Goal: Task Accomplishment & Management: Manage account settings

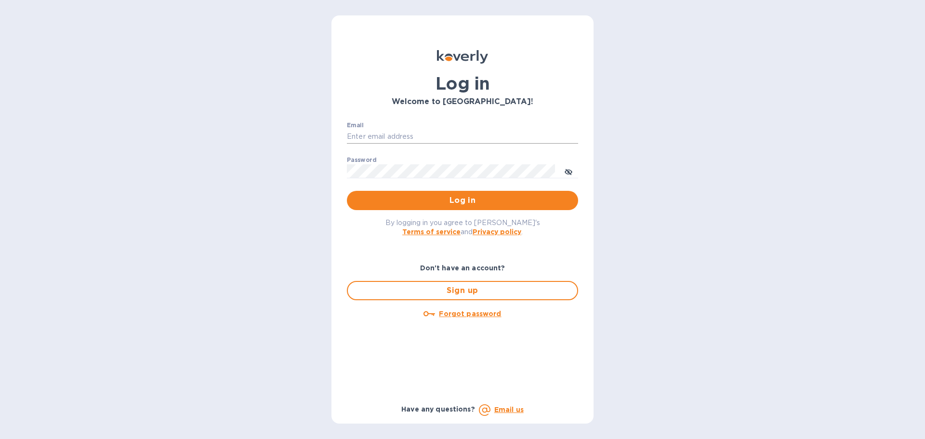
click at [375, 140] on input "Email" at bounding box center [462, 137] width 231 height 14
click at [301, 175] on div "Log in Welcome to Koverly! Email ​ Password ​ Log in By logging in you agree to…" at bounding box center [462, 219] width 925 height 439
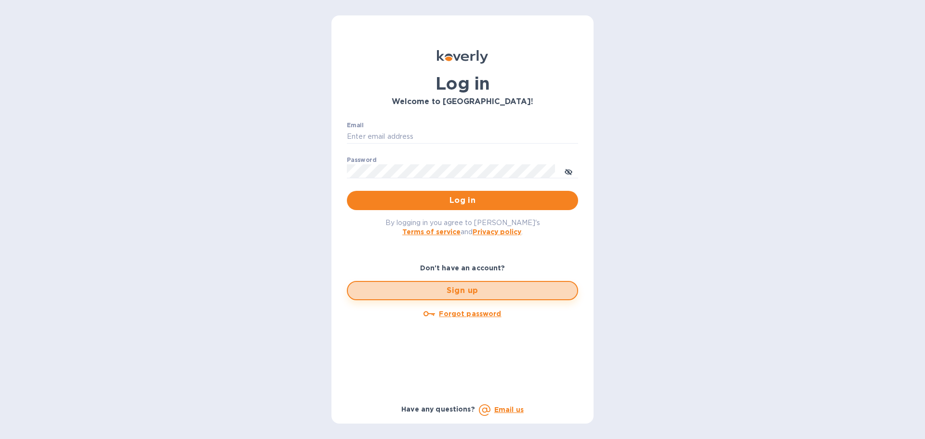
click at [498, 290] on span "Sign up" at bounding box center [463, 291] width 214 height 12
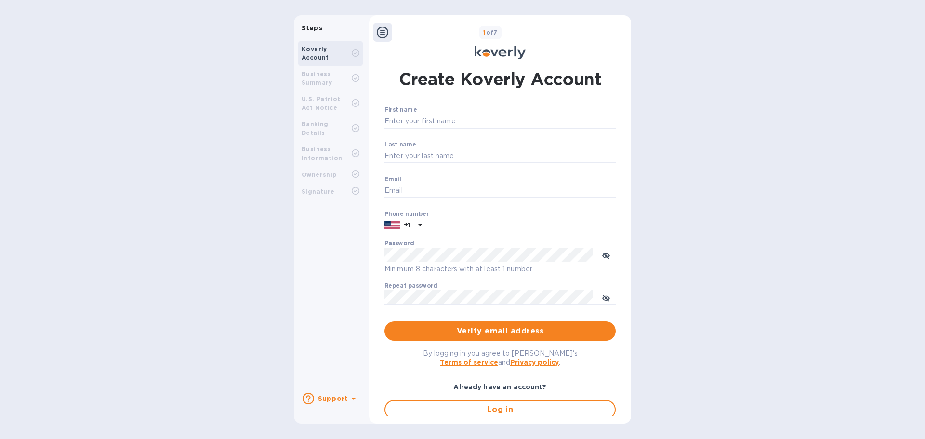
click at [332, 75] on div "Business Summary" at bounding box center [327, 78] width 50 height 17
click at [377, 36] on icon at bounding box center [383, 33] width 12 height 12
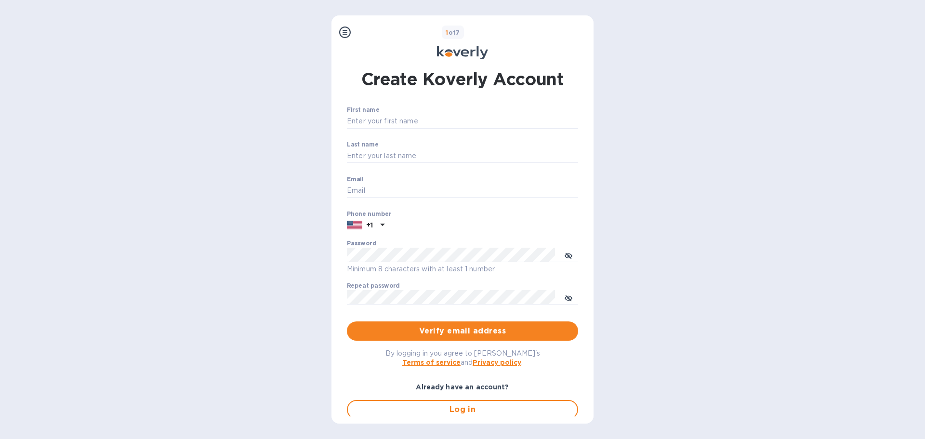
click at [346, 27] on icon at bounding box center [345, 33] width 12 height 12
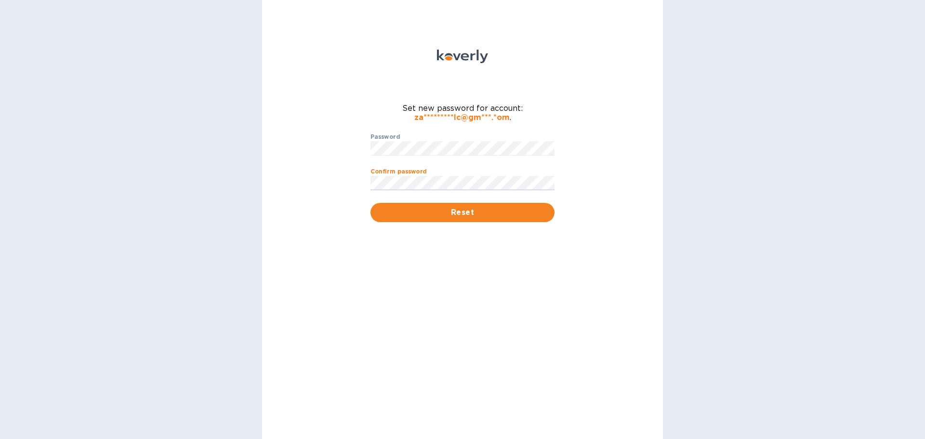
click at [371, 203] on button "Reset" at bounding box center [463, 212] width 184 height 19
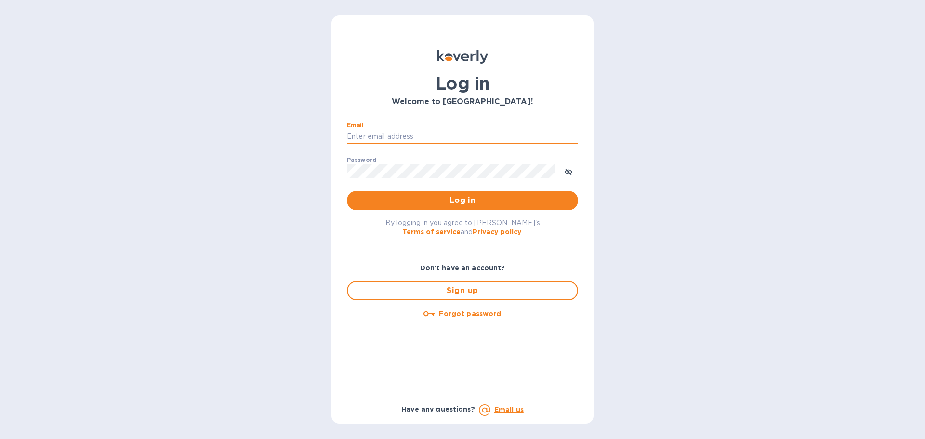
click at [431, 137] on input "Email" at bounding box center [462, 137] width 231 height 14
type input "[EMAIL_ADDRESS][DOMAIN_NAME]"
click at [347, 191] on button "Log in" at bounding box center [462, 200] width 231 height 19
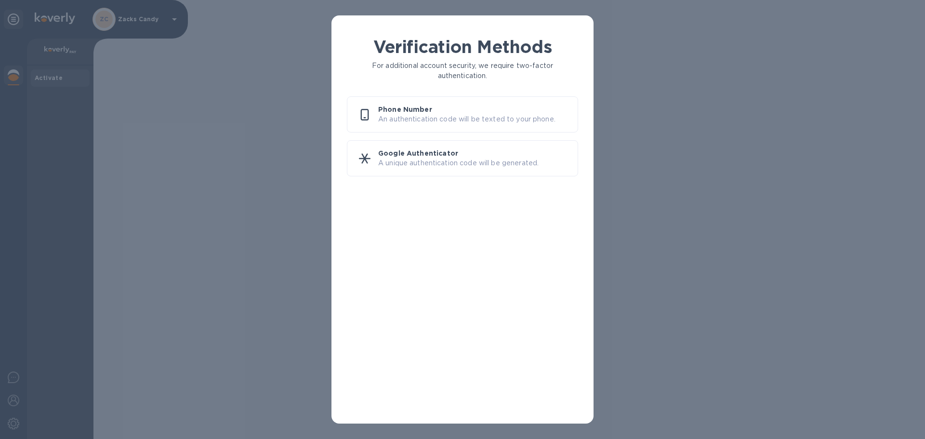
click at [442, 121] on p "An authentication code will be texted to your phone." at bounding box center [474, 119] width 192 height 10
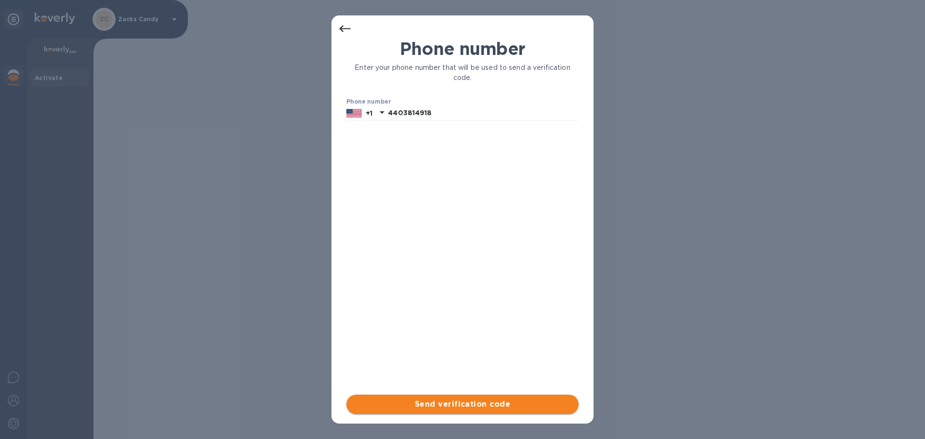
click at [435, 402] on span "Send verification code" at bounding box center [462, 405] width 217 height 12
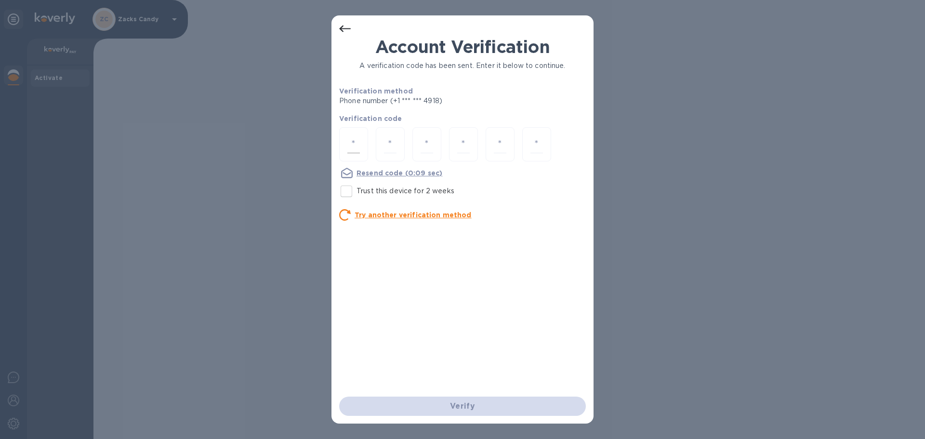
click at [359, 151] on input "number" at bounding box center [354, 144] width 13 height 18
type input "3"
type input "0"
type input "8"
type input "3"
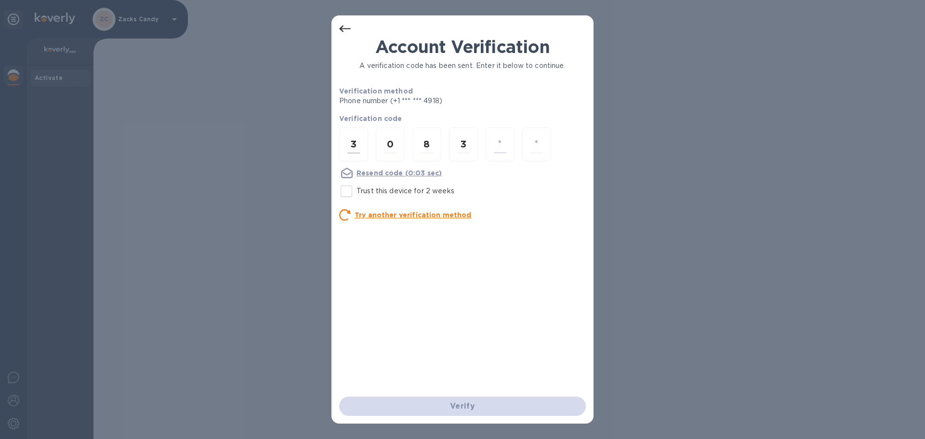
type input "2"
type input "8"
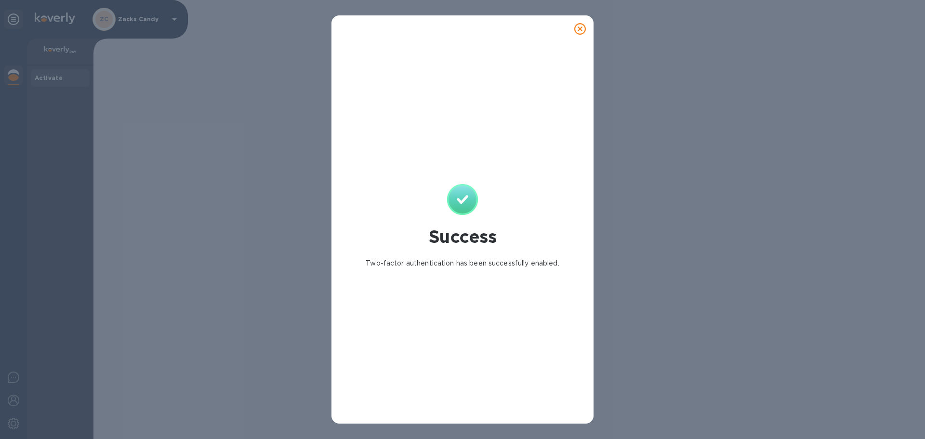
click at [511, 118] on div "Success Two-factor authentication has been successfully enabled." at bounding box center [462, 226] width 247 height 379
click at [578, 30] on icon at bounding box center [581, 29] width 12 height 12
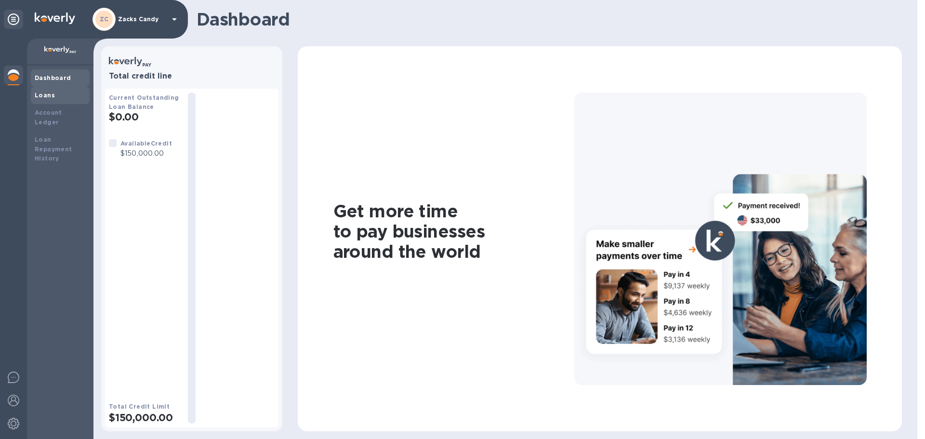
click at [76, 101] on div "Loans" at bounding box center [60, 95] width 59 height 17
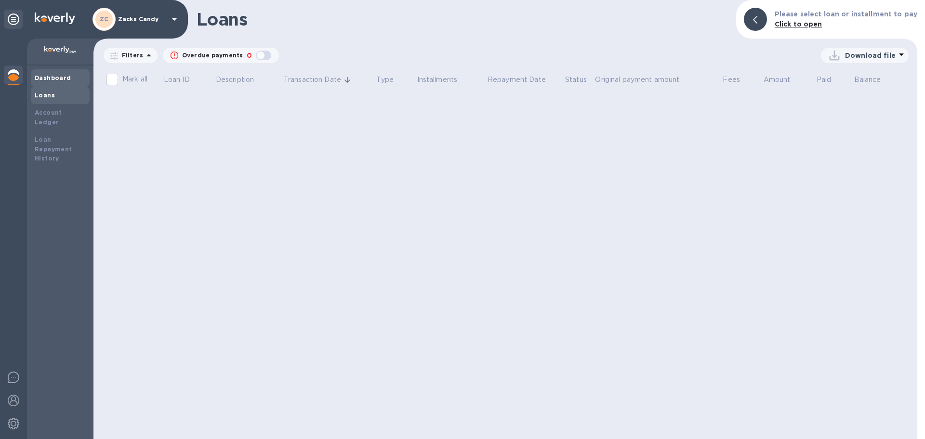
click at [67, 75] on b "Dashboard" at bounding box center [53, 77] width 37 height 7
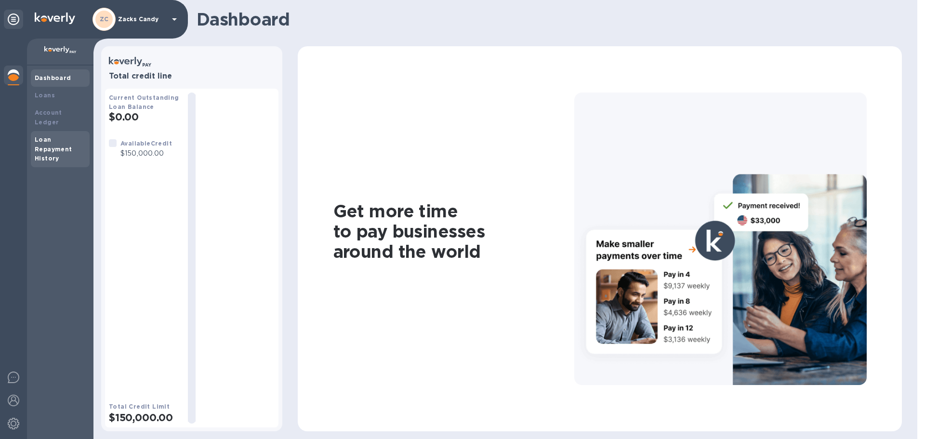
click at [51, 146] on b "Loan Repayment History" at bounding box center [54, 149] width 38 height 27
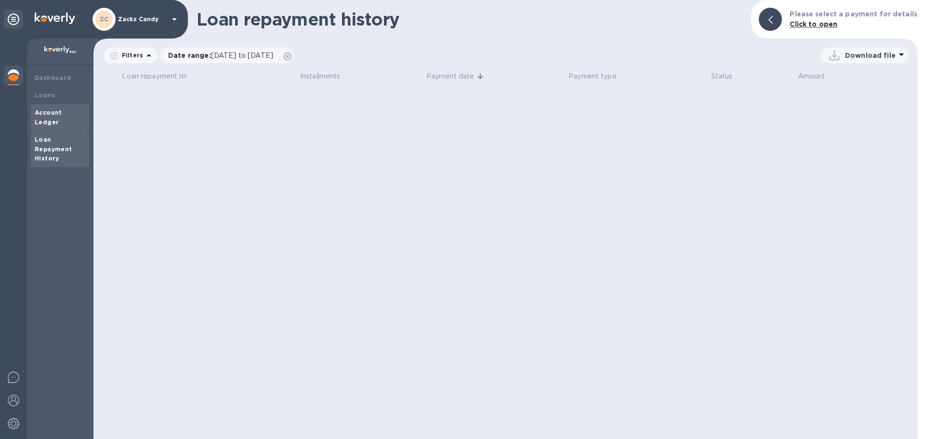
click at [56, 116] on div "Account Ledger" at bounding box center [60, 117] width 51 height 19
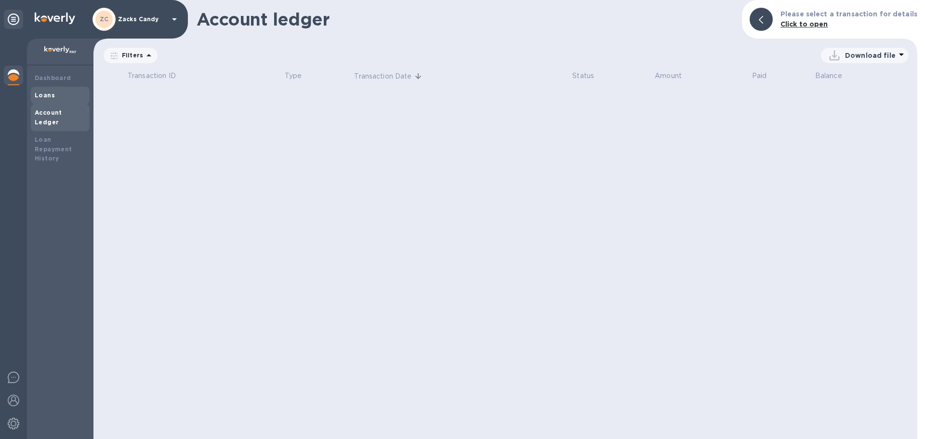
click at [52, 97] on b "Loans" at bounding box center [45, 95] width 20 height 7
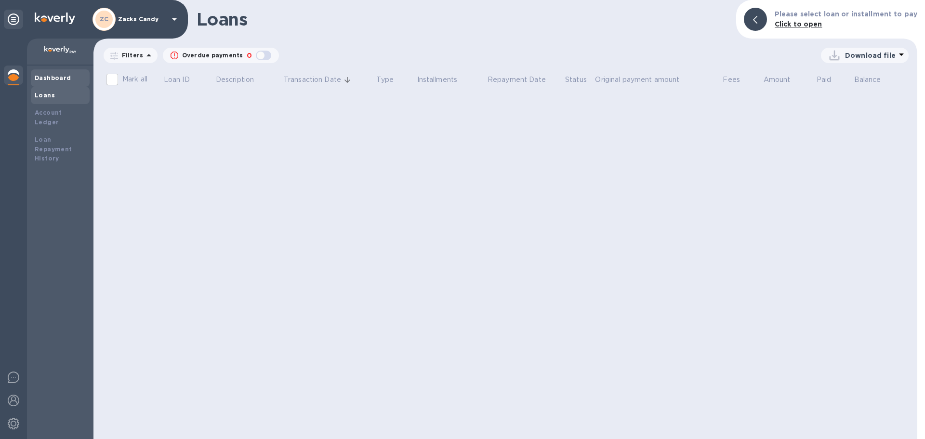
click at [73, 79] on div "Dashboard" at bounding box center [60, 78] width 51 height 10
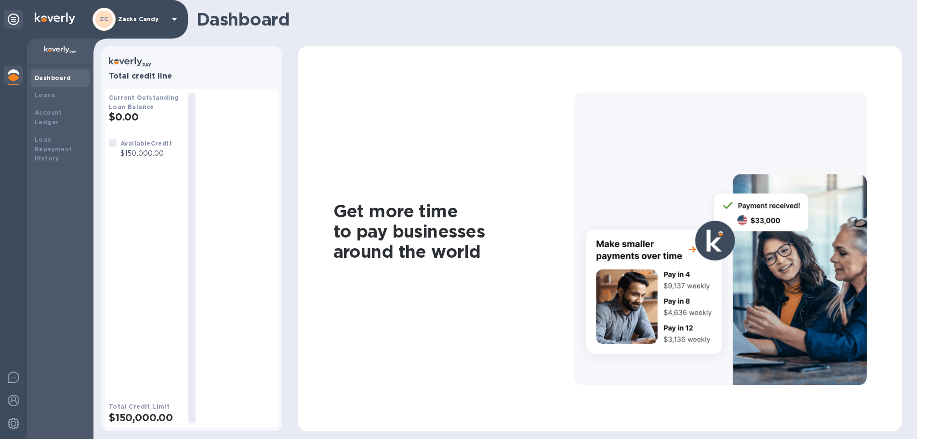
click at [162, 25] on div "ZC Zacks Candy" at bounding box center [137, 19] width 88 height 23
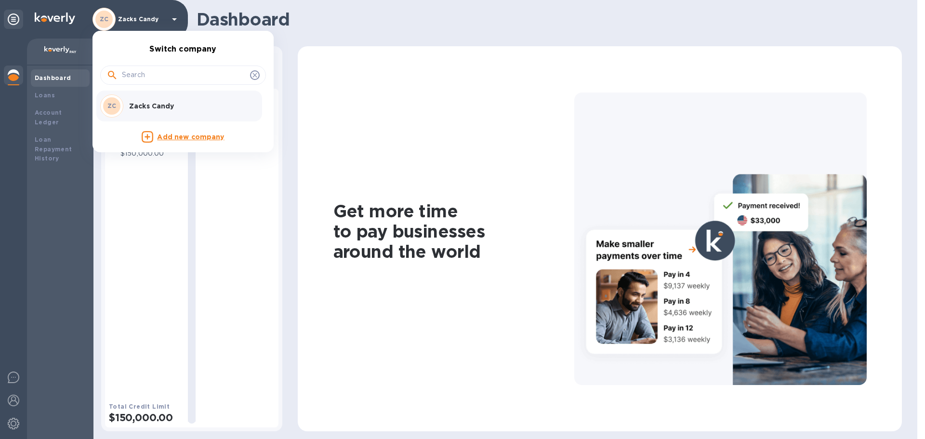
click at [162, 24] on div at bounding box center [462, 219] width 925 height 439
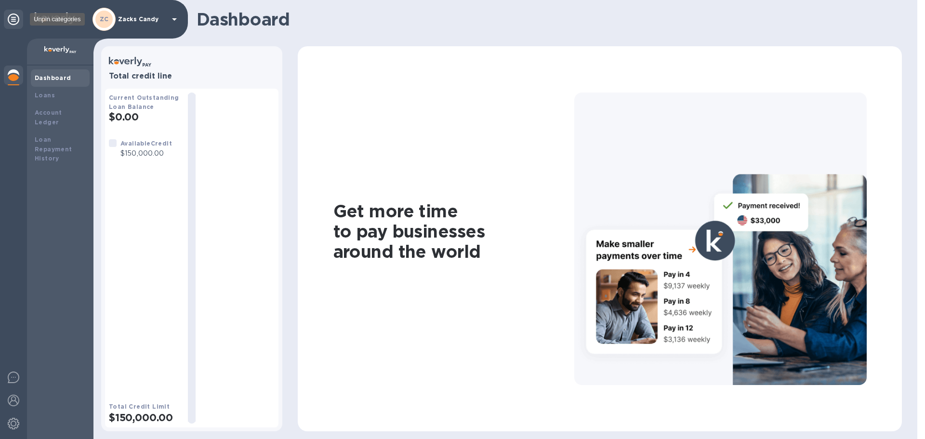
click at [11, 20] on icon at bounding box center [14, 19] width 12 height 12
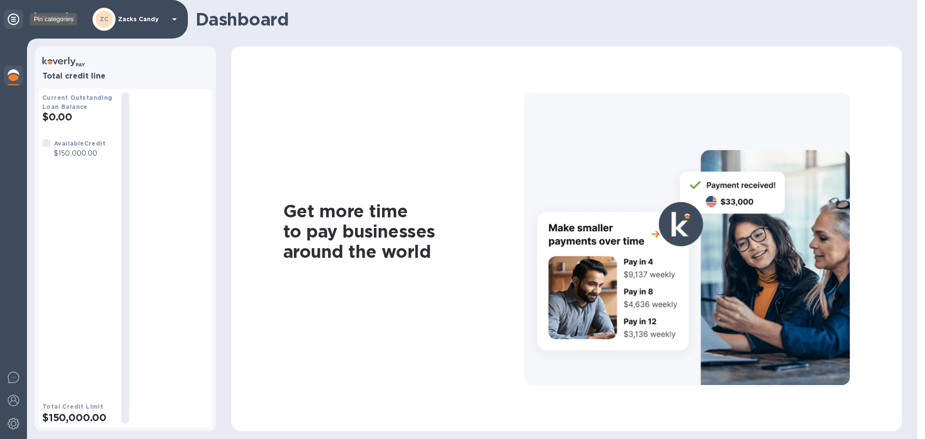
click at [11, 20] on icon at bounding box center [14, 19] width 12 height 12
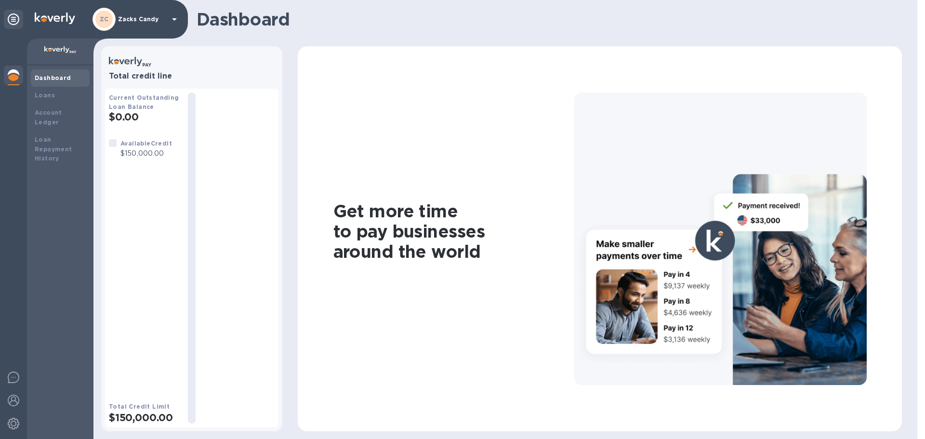
click at [13, 68] on div at bounding box center [13, 76] width 19 height 21
click at [63, 95] on div "Loans" at bounding box center [60, 96] width 51 height 10
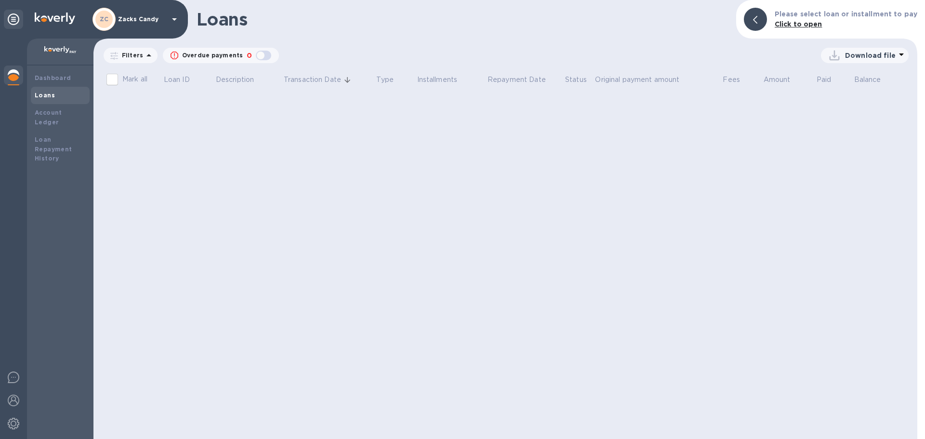
click at [112, 80] on input "Mark all" at bounding box center [112, 79] width 20 height 20
checkbox input "false"
click at [130, 62] on div "Filters" at bounding box center [131, 55] width 54 height 15
click at [259, 55] on div "button" at bounding box center [263, 55] width 19 height 13
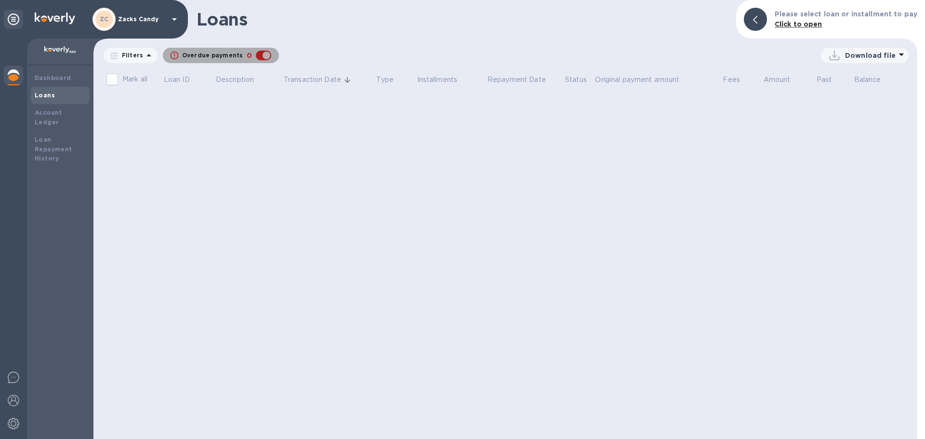
click at [259, 55] on div "button" at bounding box center [263, 55] width 19 height 13
checkbox input "false"
click at [804, 20] on b "Click to open" at bounding box center [799, 24] width 48 height 8
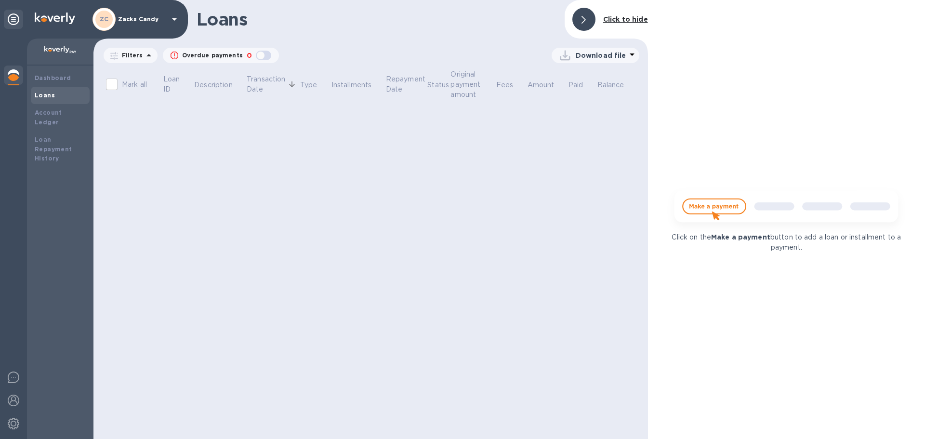
click at [716, 205] on img at bounding box center [787, 211] width 240 height 48
click at [728, 237] on b "Make a payment" at bounding box center [740, 237] width 59 height 8
click at [648, 139] on div "Click on the Make a payment button to add a loan or installment to a payment." at bounding box center [786, 219] width 277 height 439
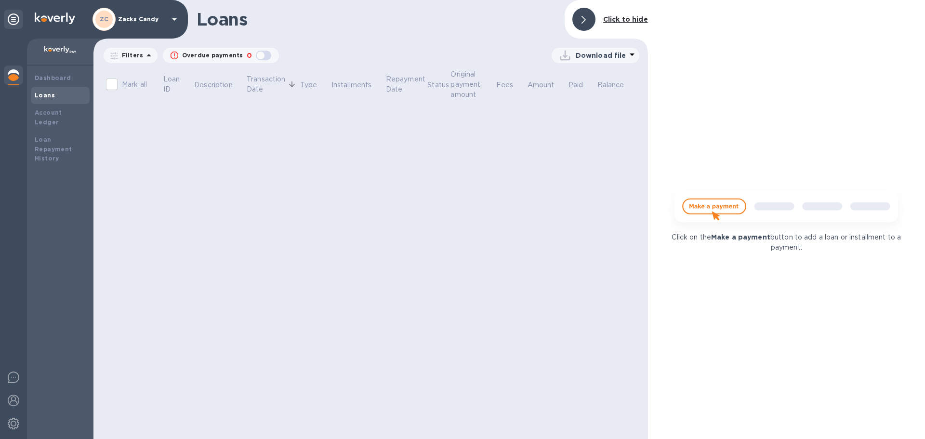
click at [56, 60] on div at bounding box center [60, 52] width 67 height 27
click at [52, 78] on b "Dashboard" at bounding box center [53, 77] width 37 height 7
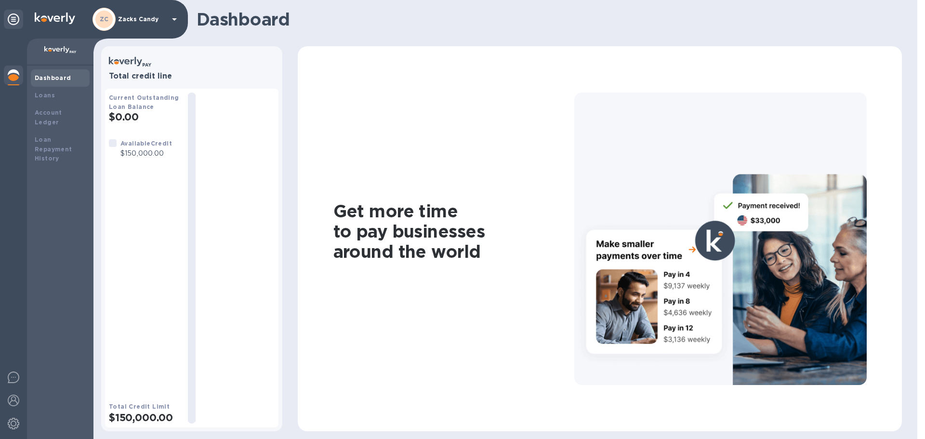
click at [141, 149] on p "$150,000.00" at bounding box center [147, 153] width 52 height 10
click at [125, 112] on h2 "$0.00" at bounding box center [144, 117] width 71 height 12
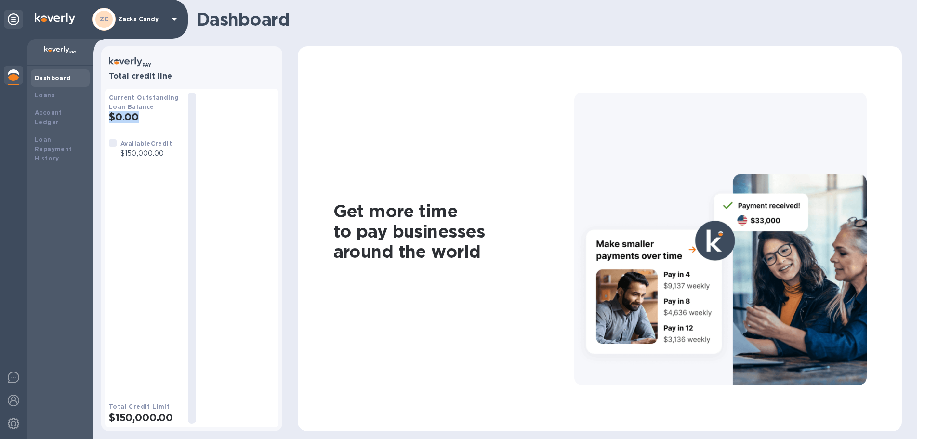
click at [125, 112] on h2 "$0.00" at bounding box center [144, 117] width 71 height 12
click at [155, 73] on h3 "Total credit line" at bounding box center [192, 76] width 166 height 9
click at [23, 439] on div at bounding box center [13, 239] width 27 height 401
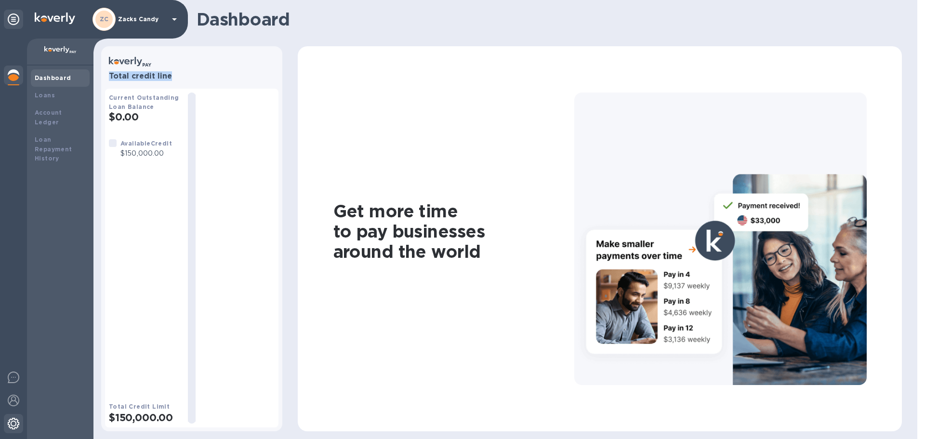
click at [21, 431] on div at bounding box center [13, 424] width 19 height 21
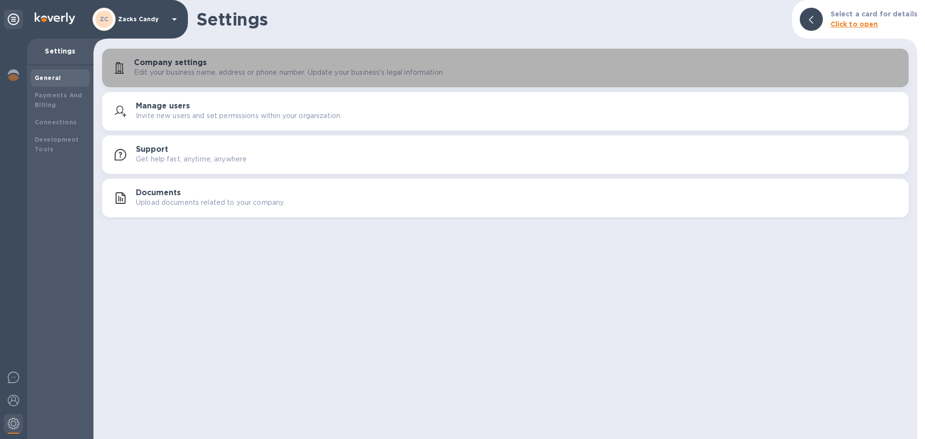
click at [238, 76] on p "Edit your business name, address or phone number. Update your business's legal …" at bounding box center [289, 72] width 310 height 10
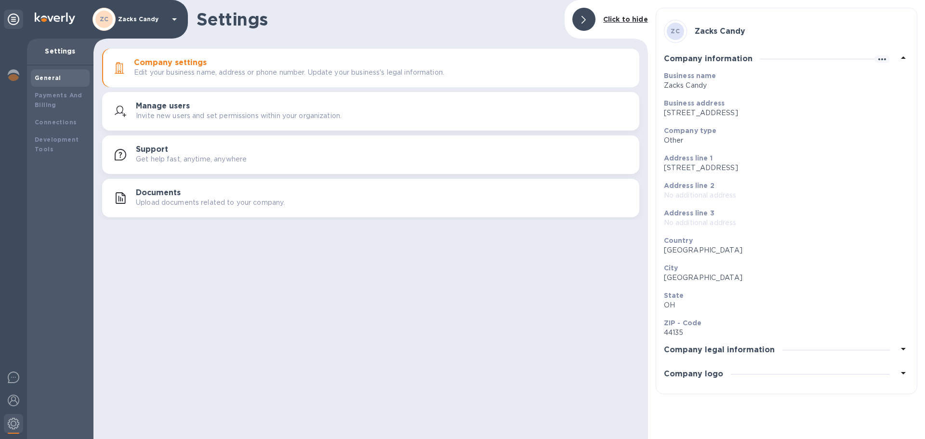
click at [713, 349] on h3 "Company legal information" at bounding box center [719, 350] width 111 height 9
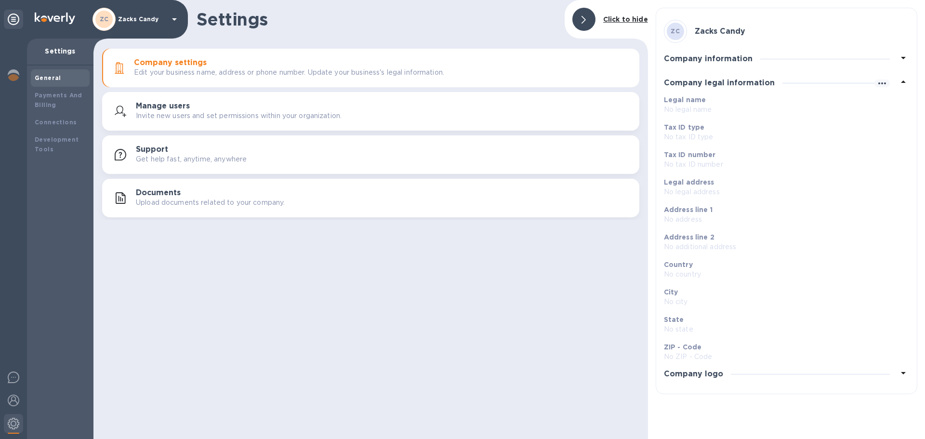
click at [703, 373] on h3 "Company logo" at bounding box center [693, 374] width 59 height 9
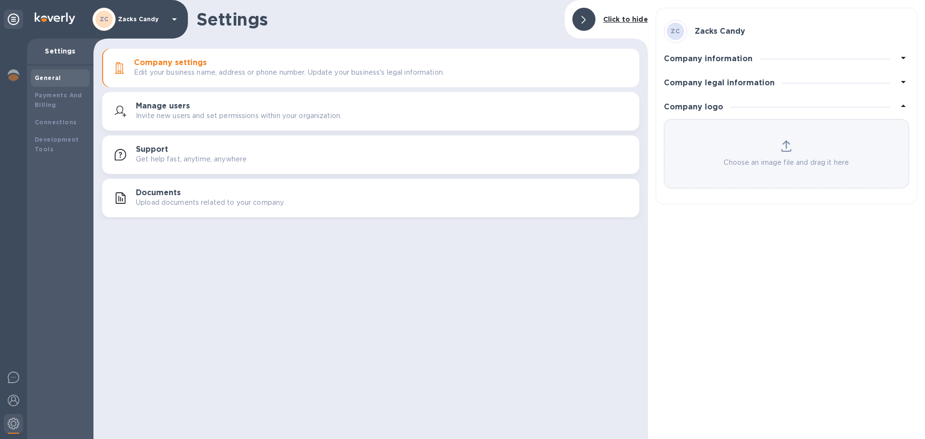
click at [727, 80] on h3 "Company legal information" at bounding box center [719, 83] width 111 height 9
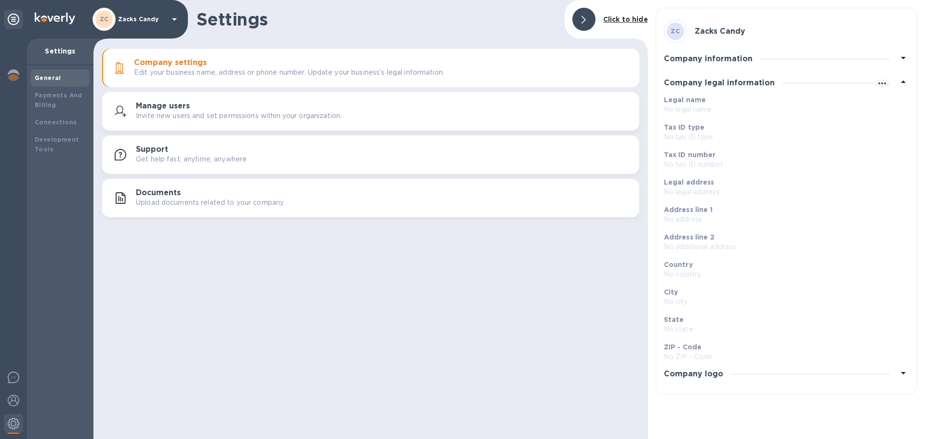
click at [272, 128] on button "Manage users Invite new users and set permissions within your organization." at bounding box center [370, 111] width 537 height 39
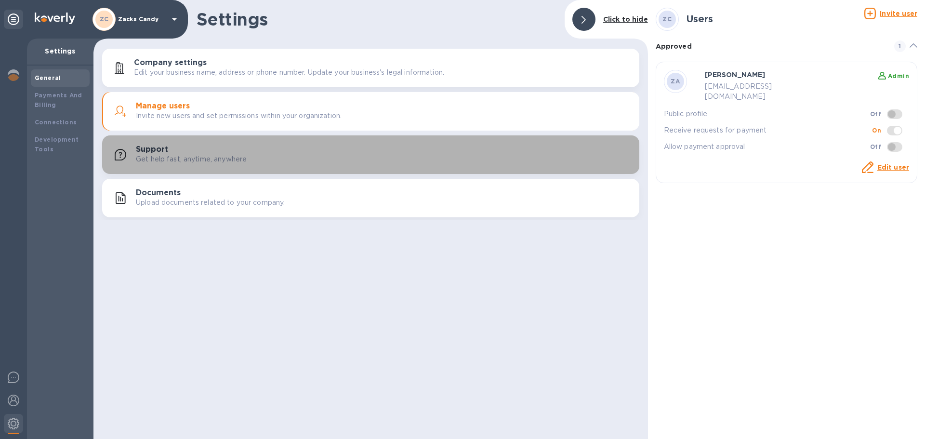
click at [256, 152] on div "Support Get help fast, anytime, anywhere" at bounding box center [384, 154] width 496 height 19
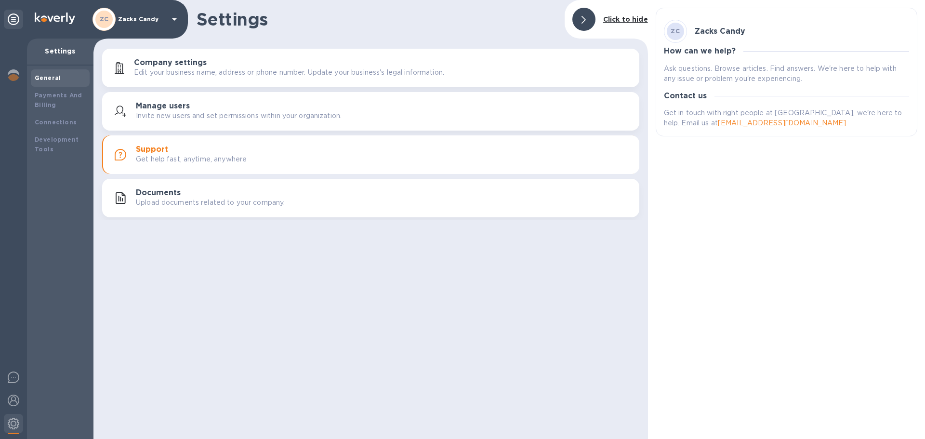
click at [251, 204] on p "Upload documents related to your company." at bounding box center [210, 203] width 149 height 10
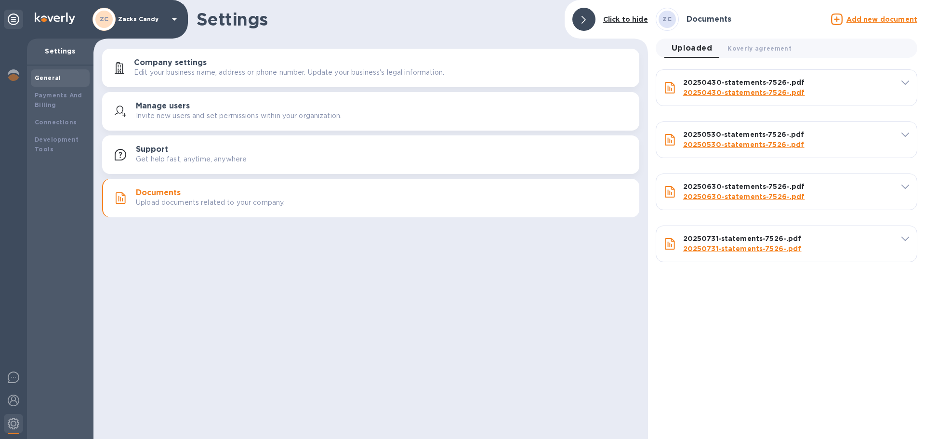
click at [705, 331] on div "ZC Documents Add new document Uploaded 0 Koverly agreement 0 20250430-statement…" at bounding box center [786, 219] width 277 height 439
click at [737, 52] on span "Koverly agreement 0" at bounding box center [760, 48] width 64 height 10
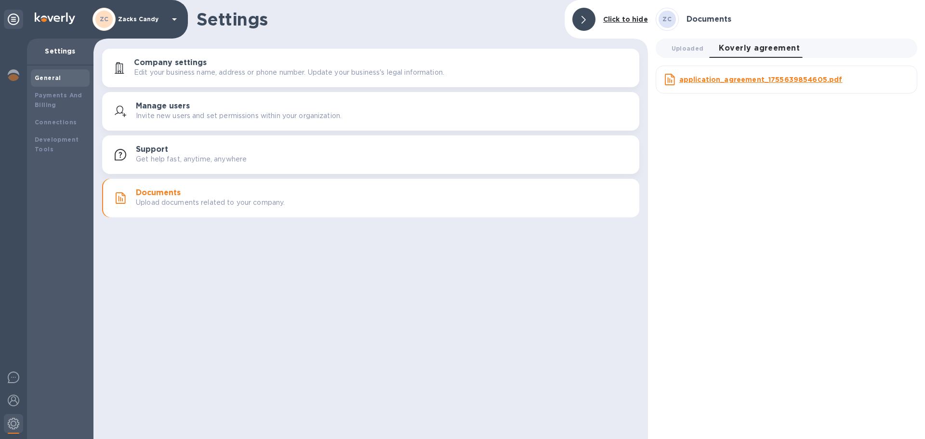
click at [735, 80] on u "application_agreement_1755639854605.pdf" at bounding box center [761, 80] width 163 height 8
click at [47, 19] on img at bounding box center [55, 19] width 40 height 12
click at [54, 85] on div "General" at bounding box center [60, 77] width 59 height 17
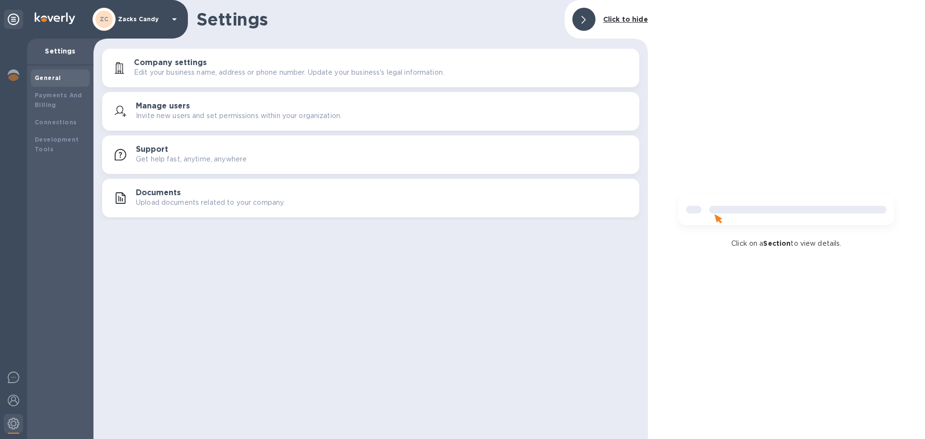
click at [52, 81] on b "General" at bounding box center [48, 77] width 27 height 7
click at [281, 33] on div "Settings Click to hide" at bounding box center [371, 19] width 555 height 39
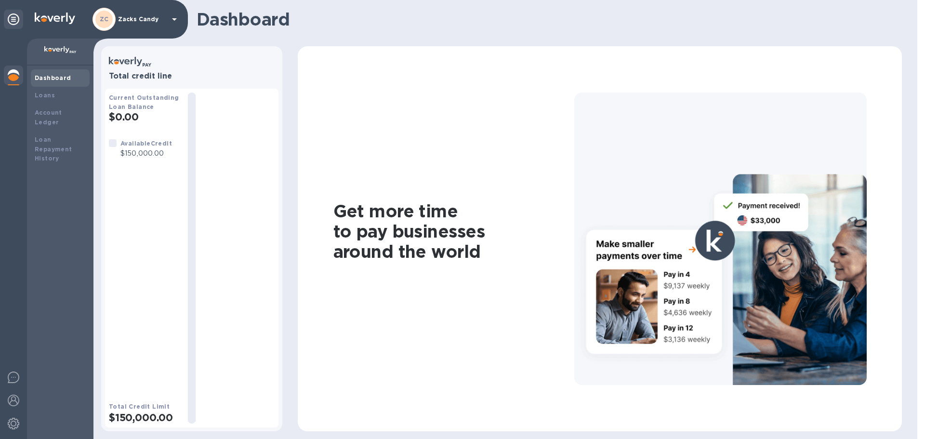
click at [395, 251] on h1 "Get more time to pay businesses around the world" at bounding box center [454, 231] width 241 height 61
click at [696, 250] on div at bounding box center [721, 239] width 293 height 293
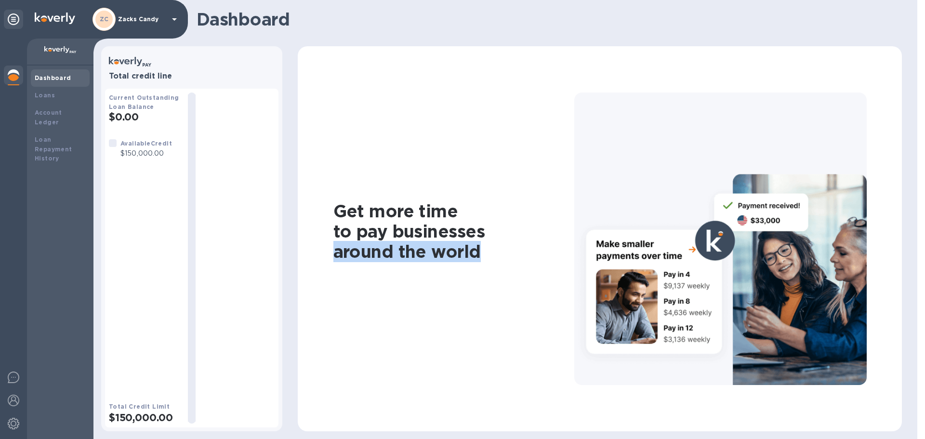
click at [711, 243] on div at bounding box center [721, 239] width 293 height 293
click at [473, 219] on h1 "Get more time to pay businesses around the world" at bounding box center [454, 231] width 241 height 61
click at [147, 24] on div "ZC Zacks Candy" at bounding box center [137, 19] width 88 height 23
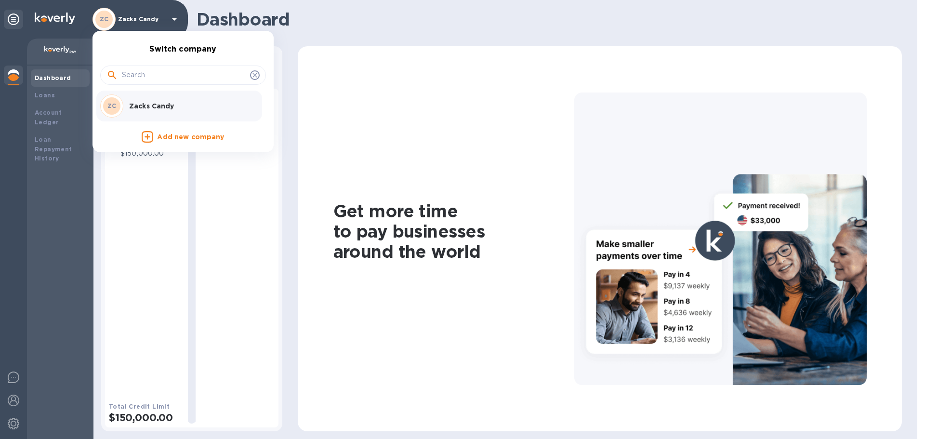
click at [146, 27] on div at bounding box center [462, 219] width 925 height 439
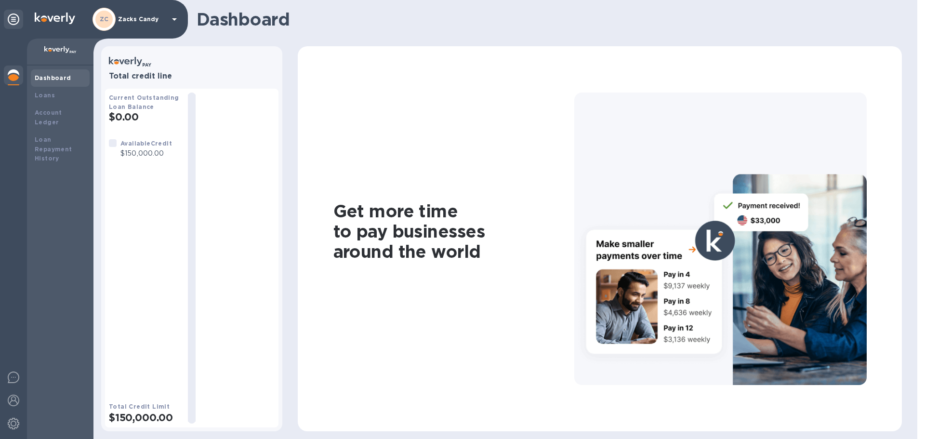
click at [147, 25] on div "ZC Zacks Candy" at bounding box center [137, 19] width 88 height 23
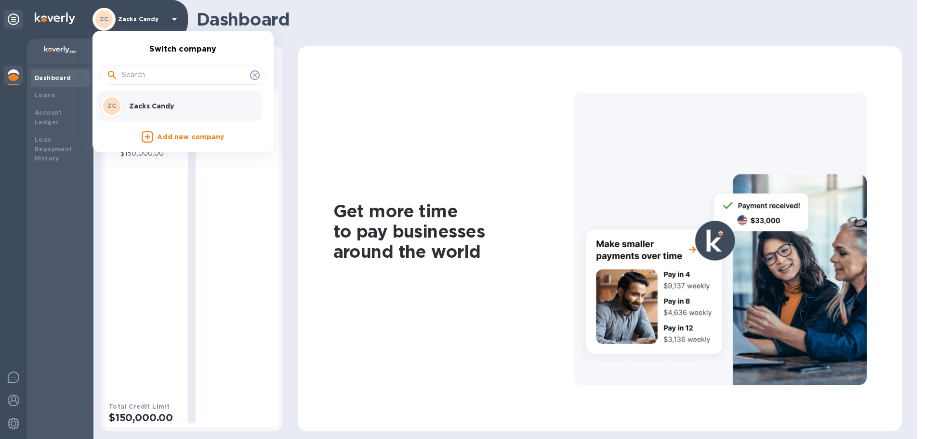
click at [174, 103] on p "Zacks Candy" at bounding box center [189, 106] width 121 height 10
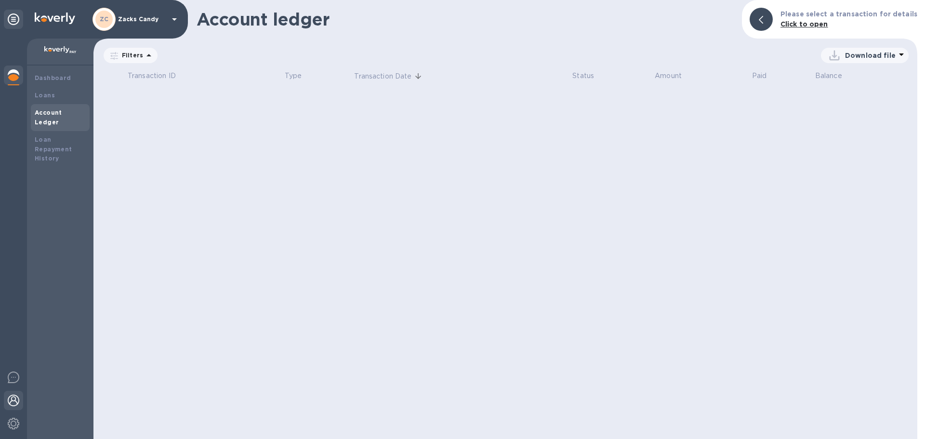
click at [15, 410] on div at bounding box center [13, 401] width 19 height 21
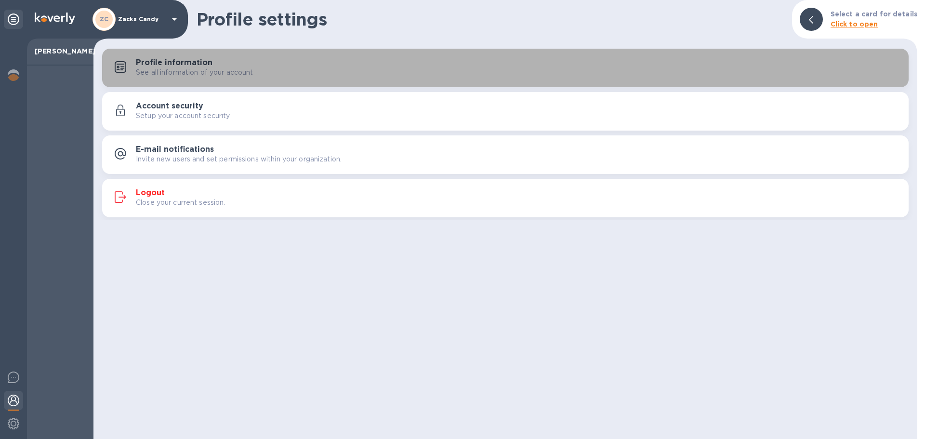
click at [168, 66] on h3 "Profile information" at bounding box center [174, 62] width 77 height 9
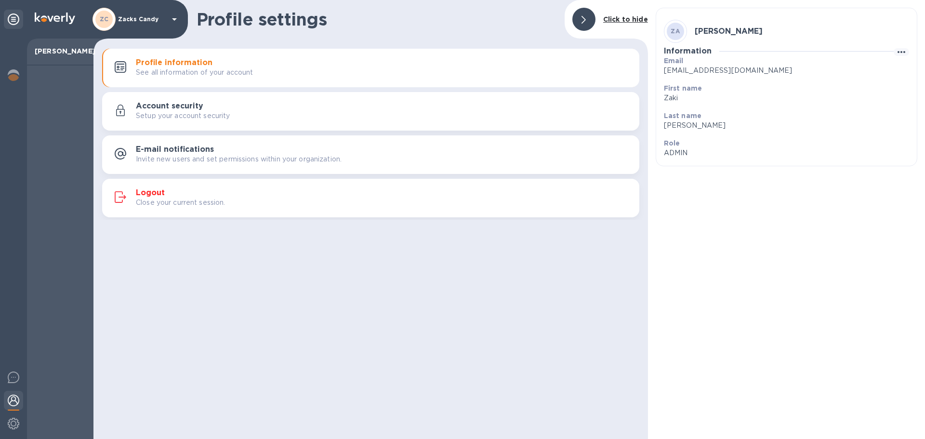
click at [165, 108] on h3 "Account security" at bounding box center [169, 106] width 67 height 9
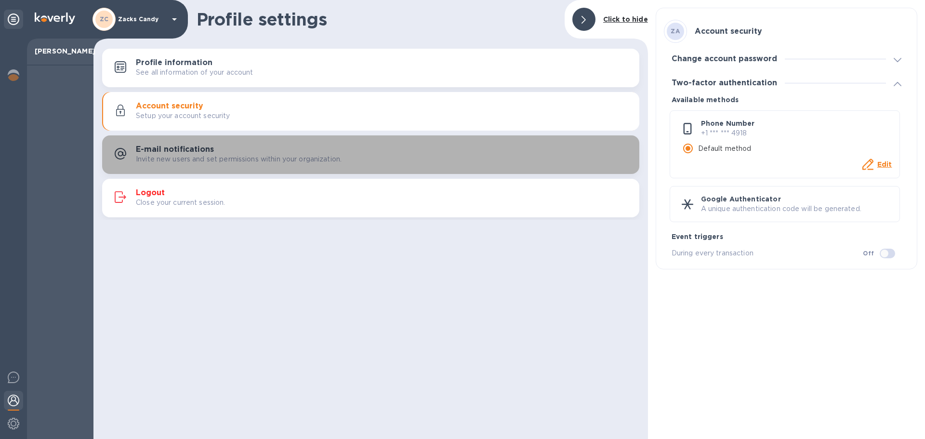
click at [164, 152] on h3 "E-mail notifications" at bounding box center [175, 149] width 78 height 9
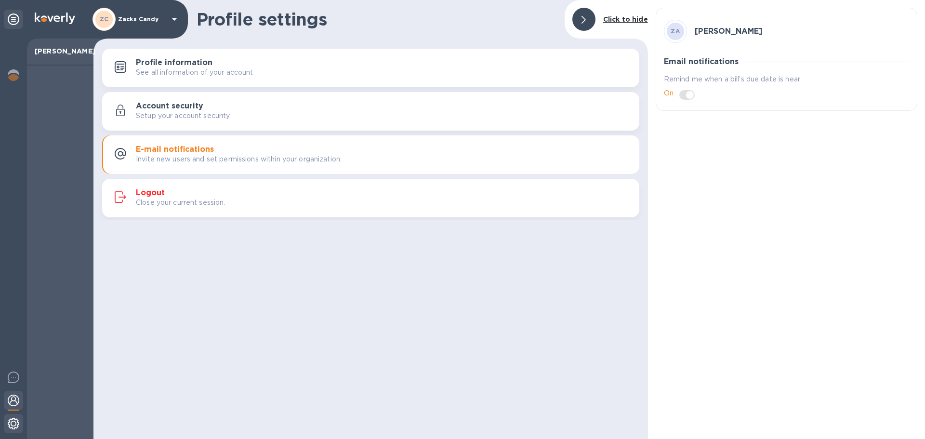
click at [10, 425] on img at bounding box center [14, 424] width 12 height 12
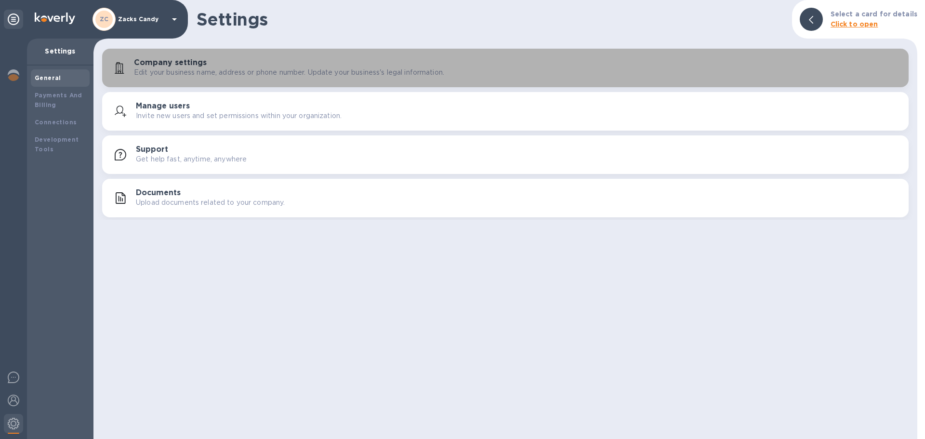
click at [177, 63] on h3 "Company settings" at bounding box center [170, 62] width 73 height 9
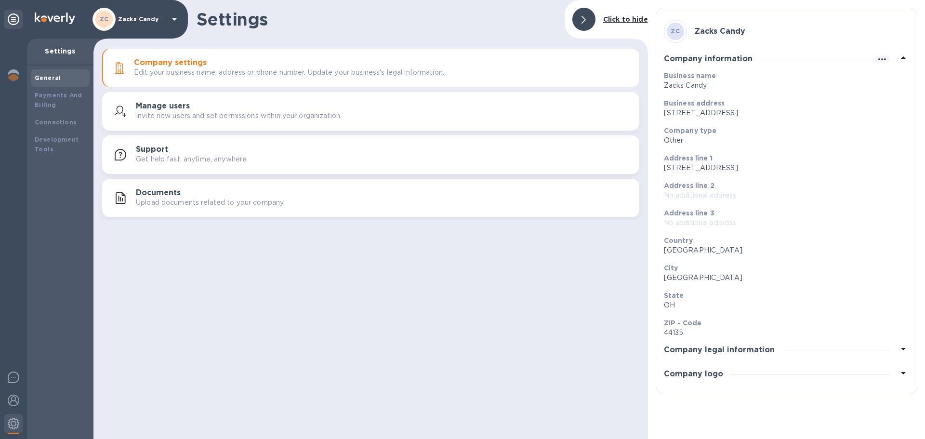
click at [737, 352] on h3 "Company legal information" at bounding box center [719, 350] width 111 height 9
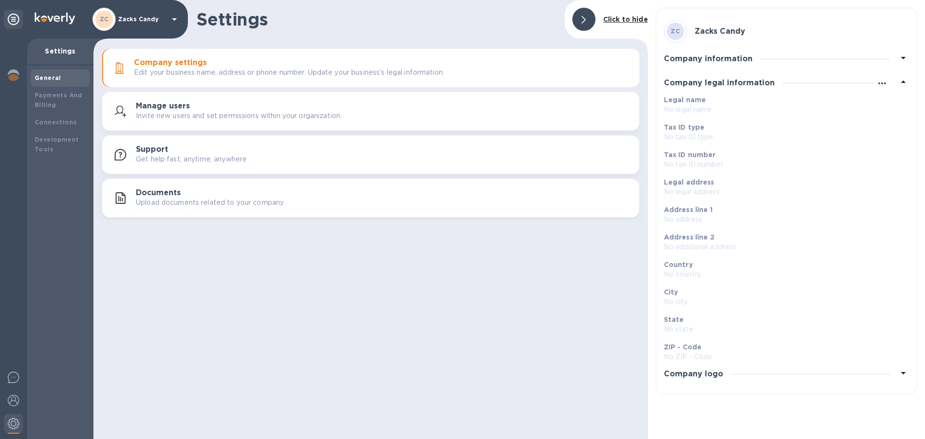
click at [885, 83] on icon "button" at bounding box center [883, 83] width 8 height 2
click at [818, 83] on div at bounding box center [462, 219] width 925 height 439
click at [601, 20] on div "Click to hide" at bounding box center [626, 20] width 53 height 18
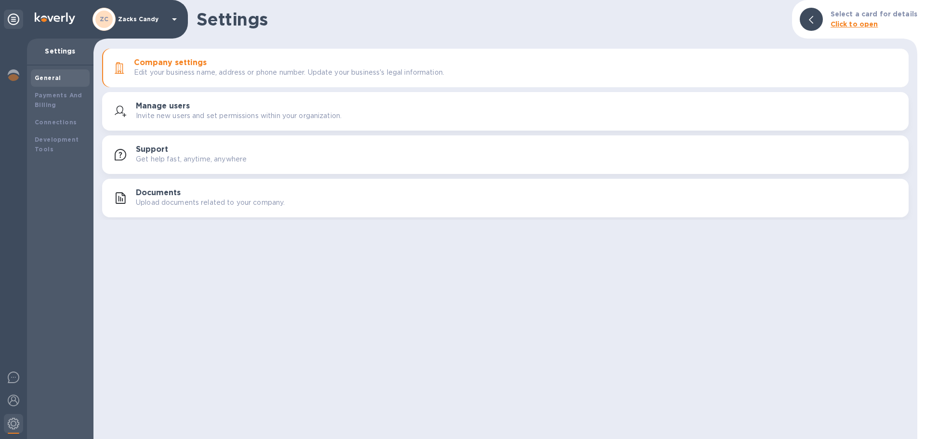
click at [52, 48] on p "Settings" at bounding box center [60, 51] width 51 height 10
click at [13, 18] on icon at bounding box center [14, 19] width 12 height 12
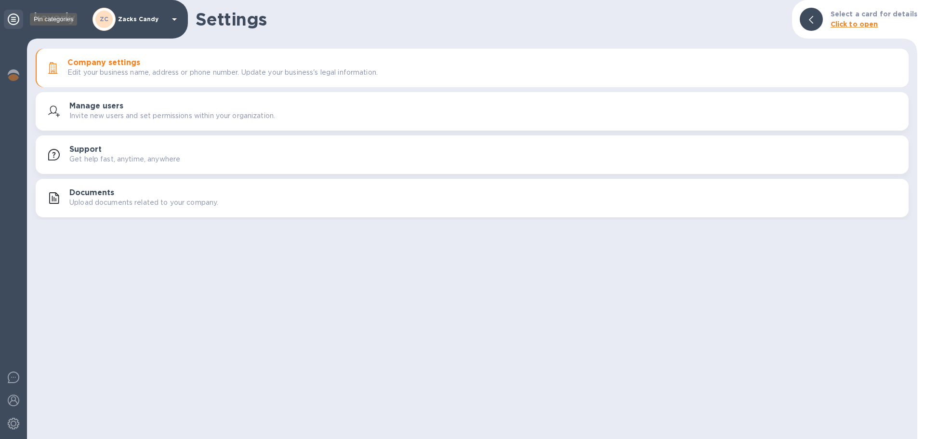
click at [10, 19] on icon at bounding box center [14, 19] width 12 height 12
